Goal: Navigation & Orientation: Find specific page/section

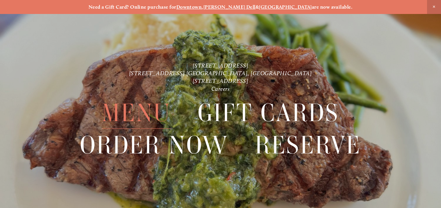
scroll to position [14, 0]
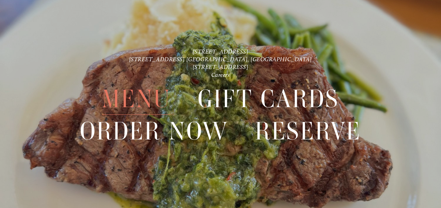
click at [149, 104] on span "Menu" at bounding box center [136, 99] width 69 height 32
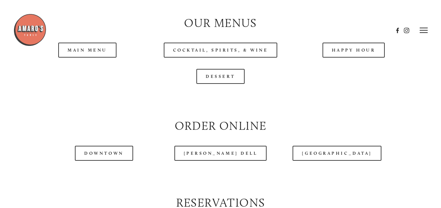
scroll to position [632, 0]
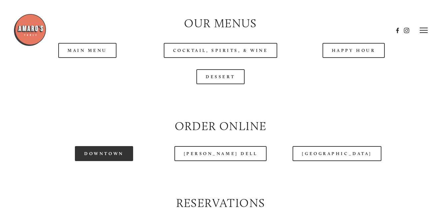
click at [93, 161] on link "Downtown" at bounding box center [104, 153] width 58 height 15
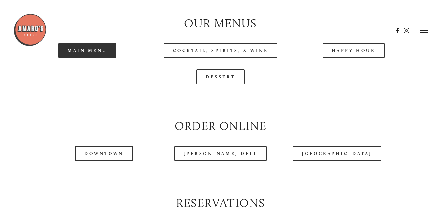
click at [87, 58] on link "Main Menu" at bounding box center [87, 50] width 58 height 15
